Goal: Information Seeking & Learning: Learn about a topic

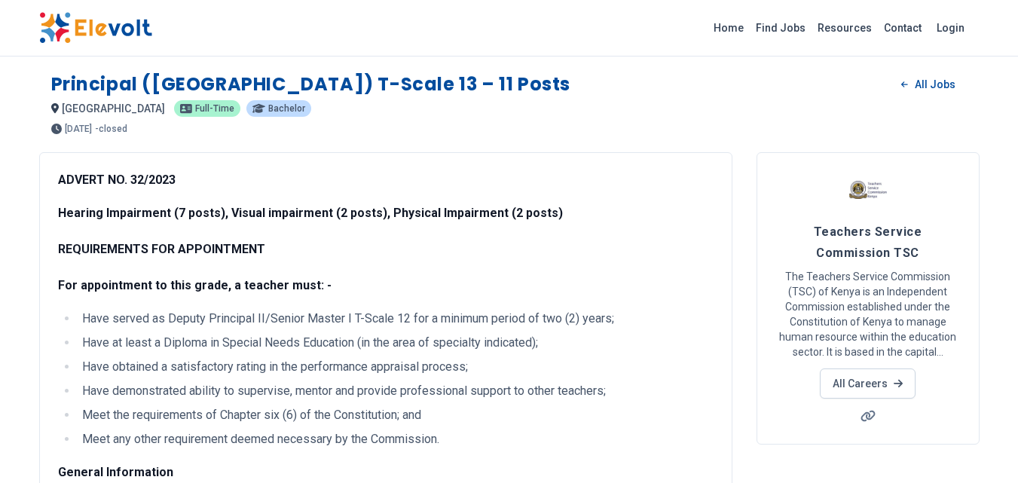
click at [617, 176] on p "ADVERT NO. 32/2023" at bounding box center [385, 180] width 655 height 18
drag, startPoint x: 456, startPoint y: 389, endPoint x: 441, endPoint y: 512, distance: 123.7
click at [187, 317] on li "Have served as Deputy Principal II/Senior Master I T-Scale 12 for a minimum per…" at bounding box center [396, 319] width 636 height 18
click at [78, 335] on li "Have at least a Diploma in Special Needs Education (in the area of specialty in…" at bounding box center [396, 343] width 636 height 18
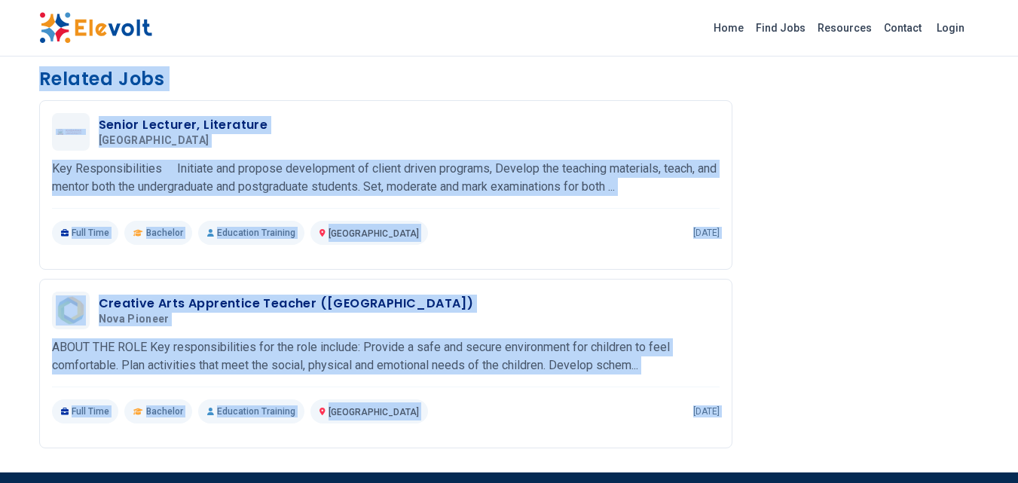
scroll to position [980, 0]
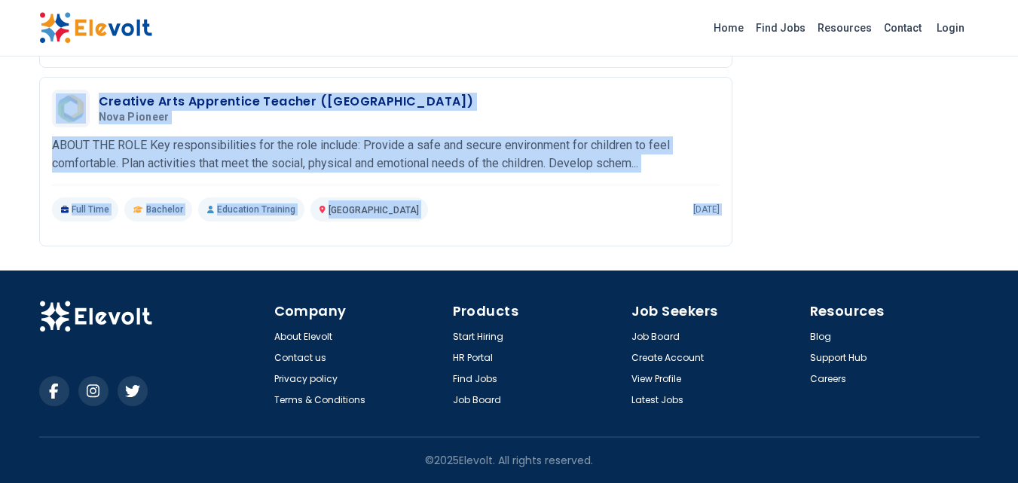
drag, startPoint x: 66, startPoint y: 381, endPoint x: 74, endPoint y: 509, distance: 127.5
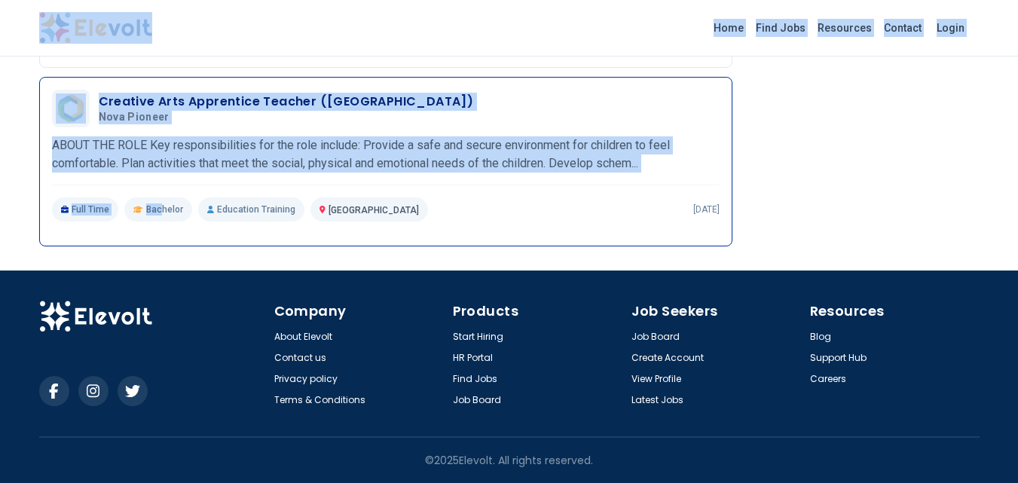
drag, startPoint x: 124, startPoint y: 46, endPoint x: 161, endPoint y: 220, distance: 177.9
